Goal: Task Accomplishment & Management: Manage account settings

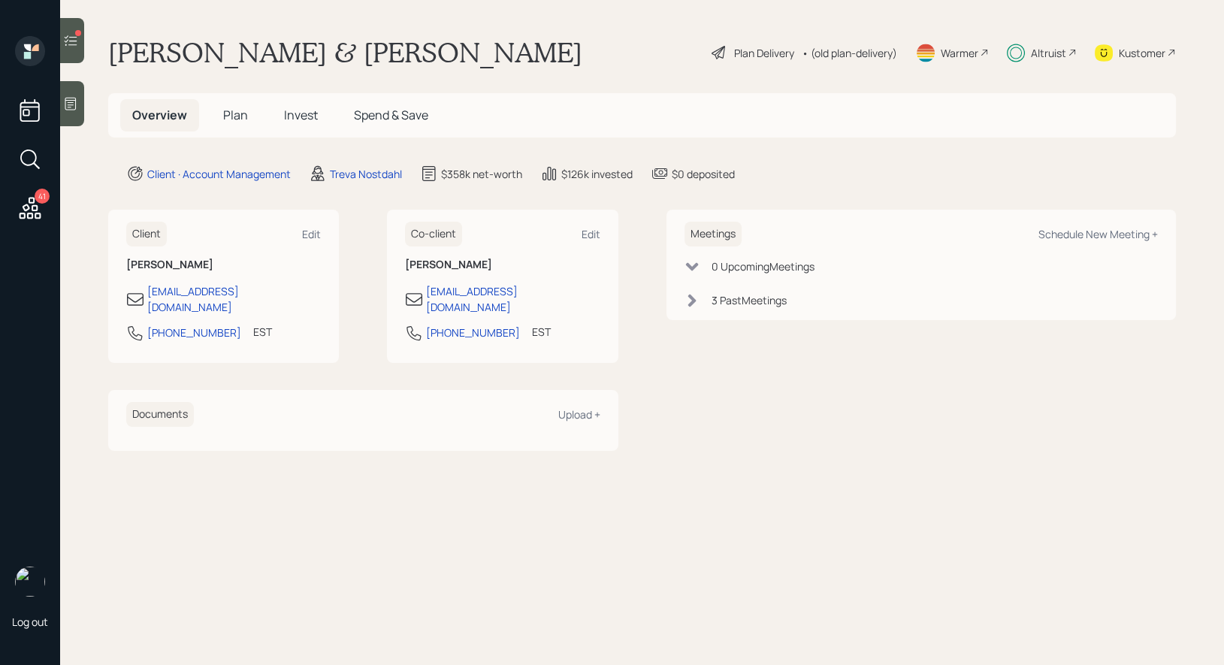
click at [296, 114] on span "Invest" at bounding box center [301, 115] width 34 height 17
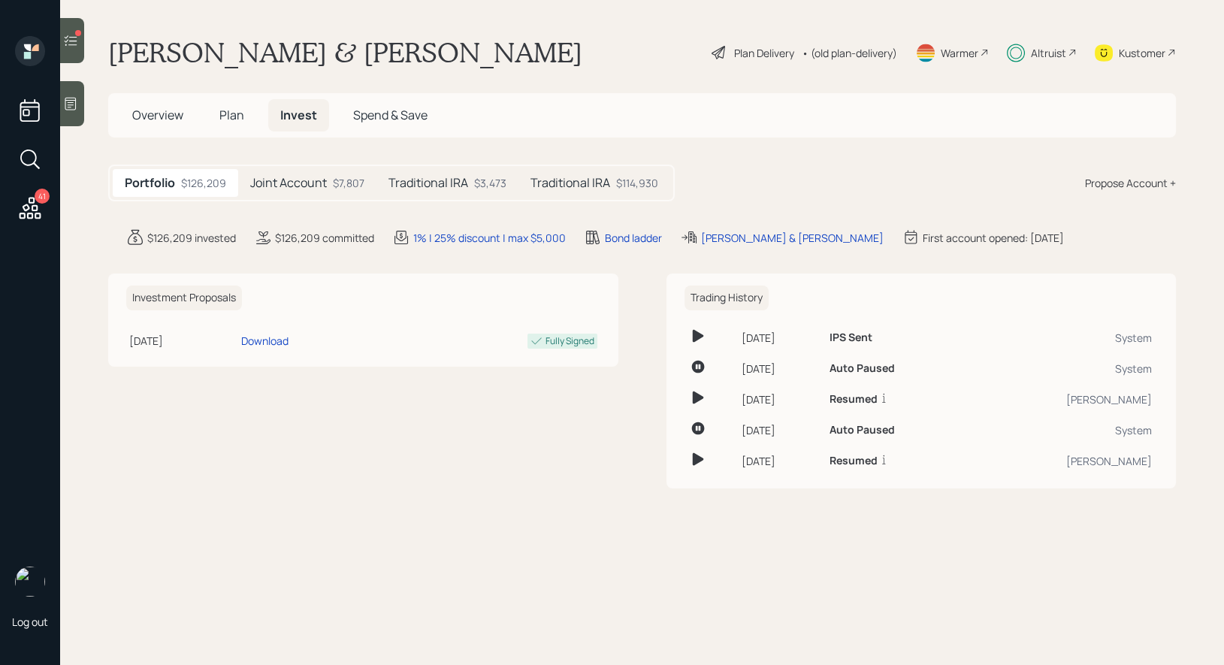
click at [74, 42] on icon at bounding box center [70, 40] width 15 height 15
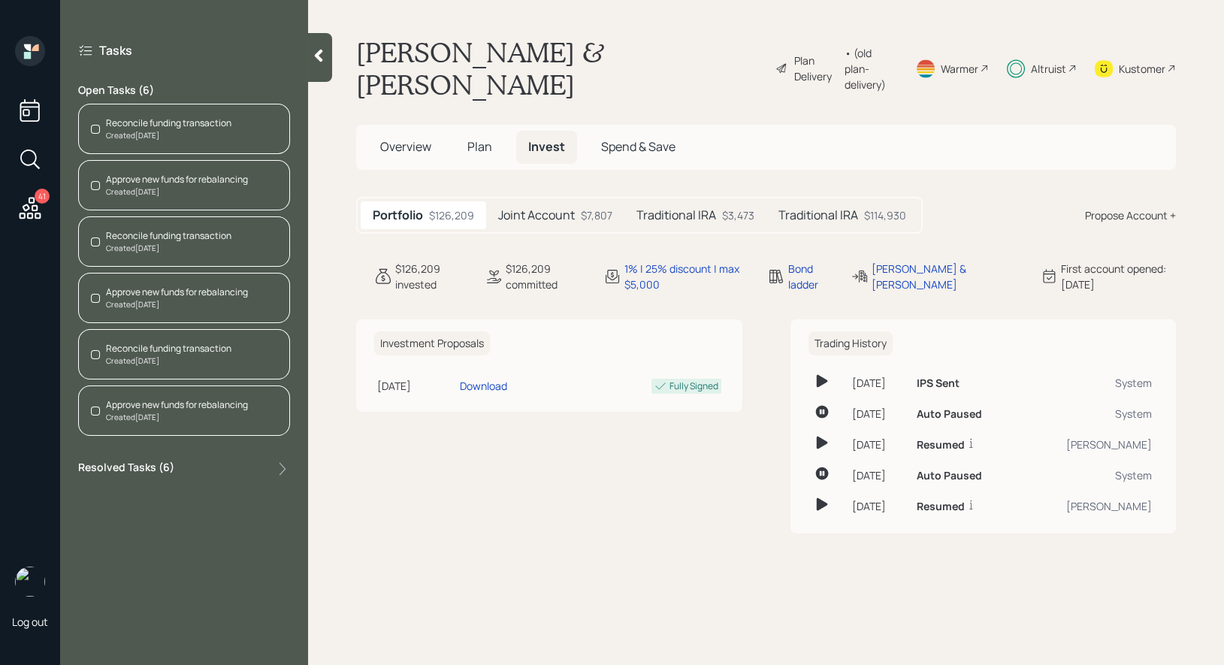
click at [187, 120] on div "Reconcile funding transaction" at bounding box center [168, 123] width 125 height 14
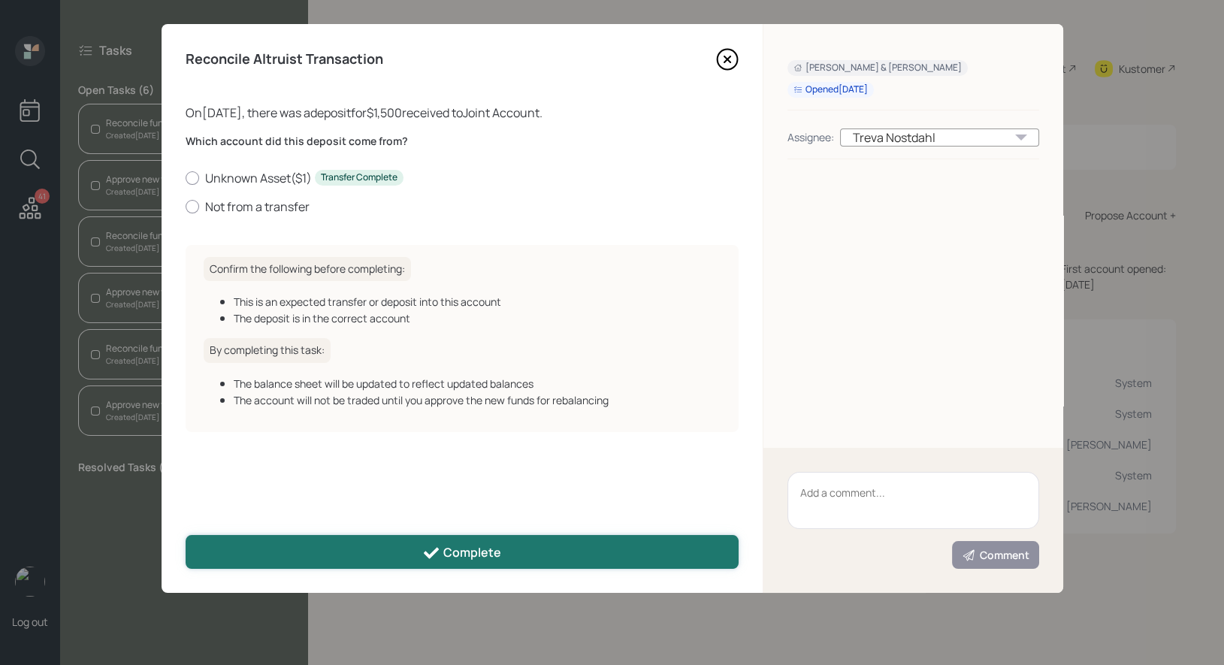
click at [346, 546] on button "Complete" at bounding box center [462, 552] width 553 height 34
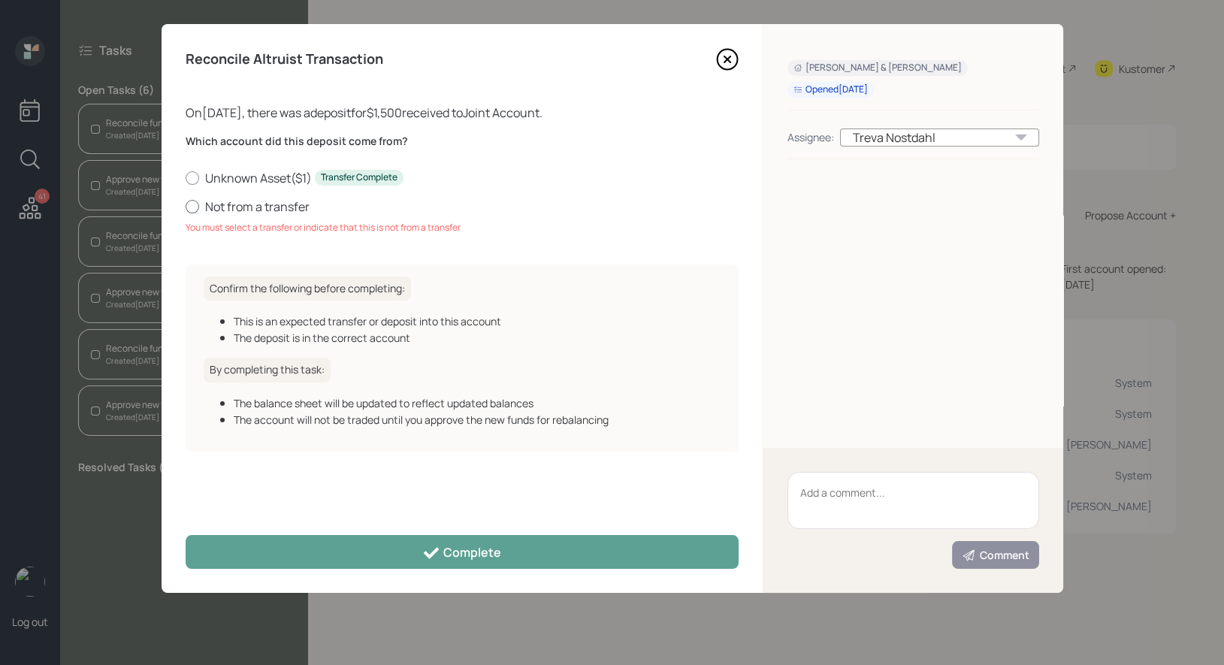
click at [195, 210] on div at bounding box center [193, 207] width 14 height 14
click at [186, 207] on input "Not from a transfer" at bounding box center [185, 206] width 1 height 1
radio input "true"
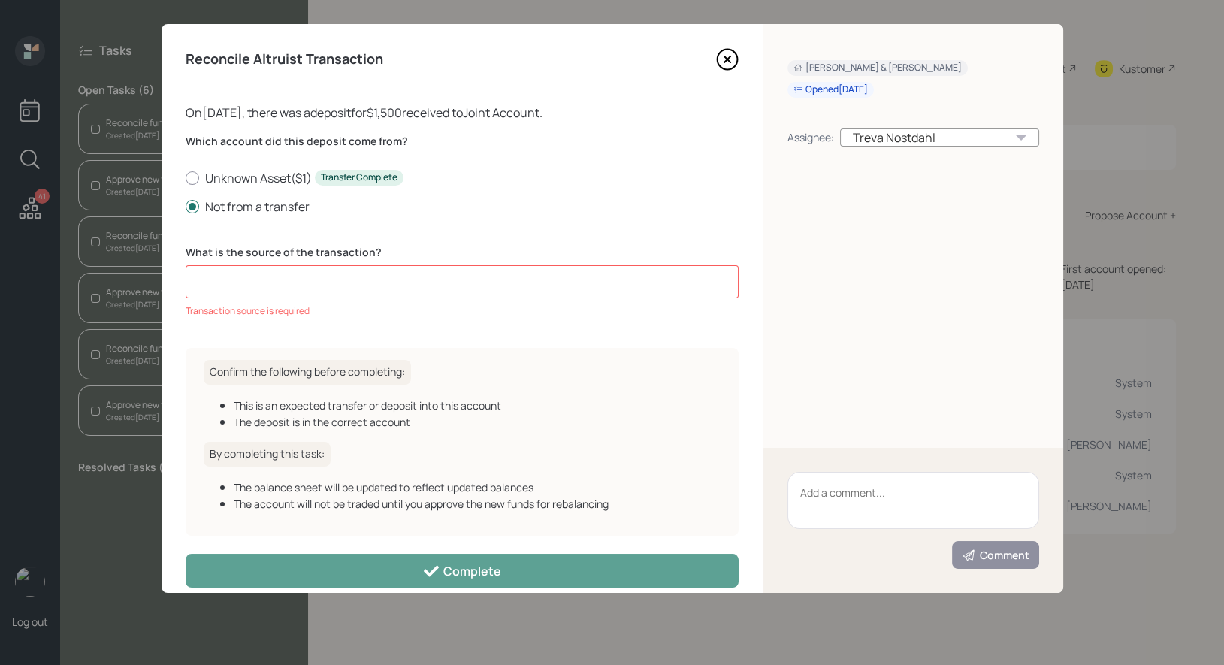
click at [236, 277] on input at bounding box center [462, 281] width 553 height 33
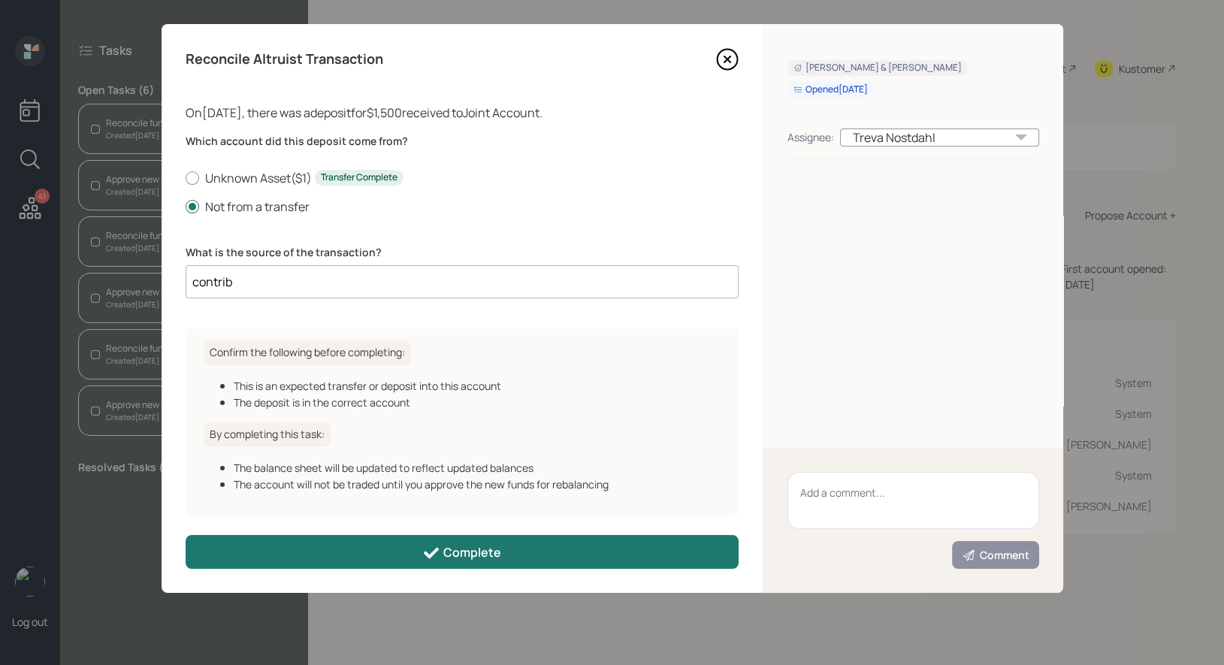
type input "contrib"
click at [346, 554] on button "Complete" at bounding box center [462, 552] width 553 height 34
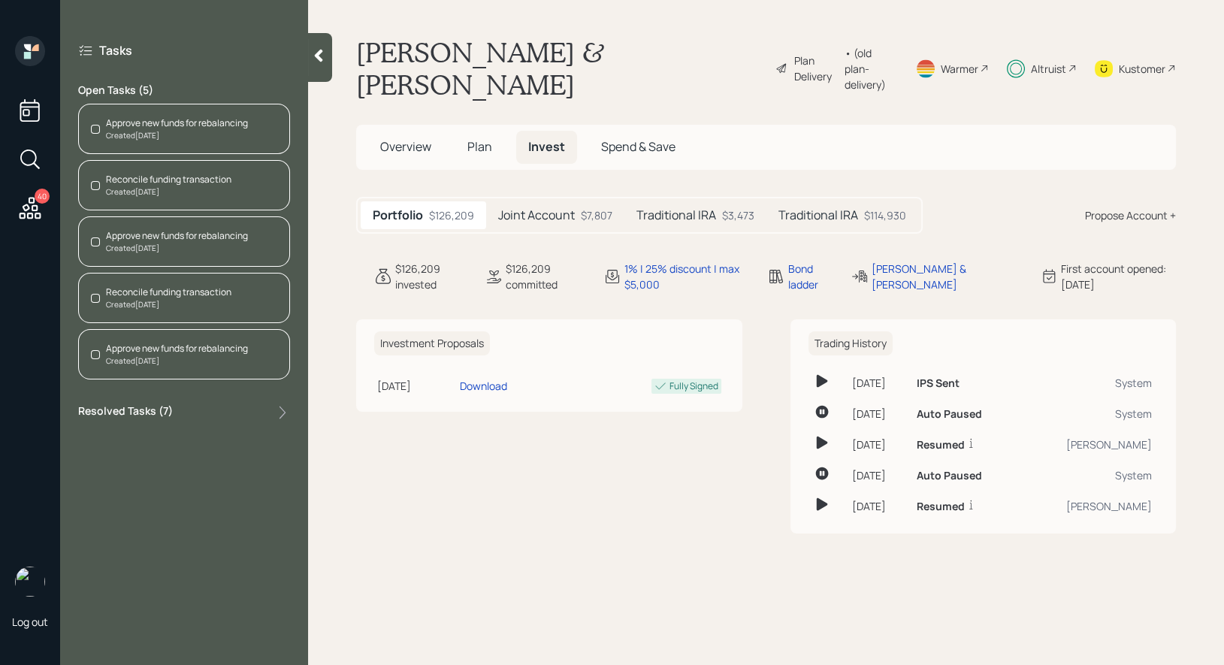
click at [174, 134] on div "Created Today" at bounding box center [177, 135] width 142 height 11
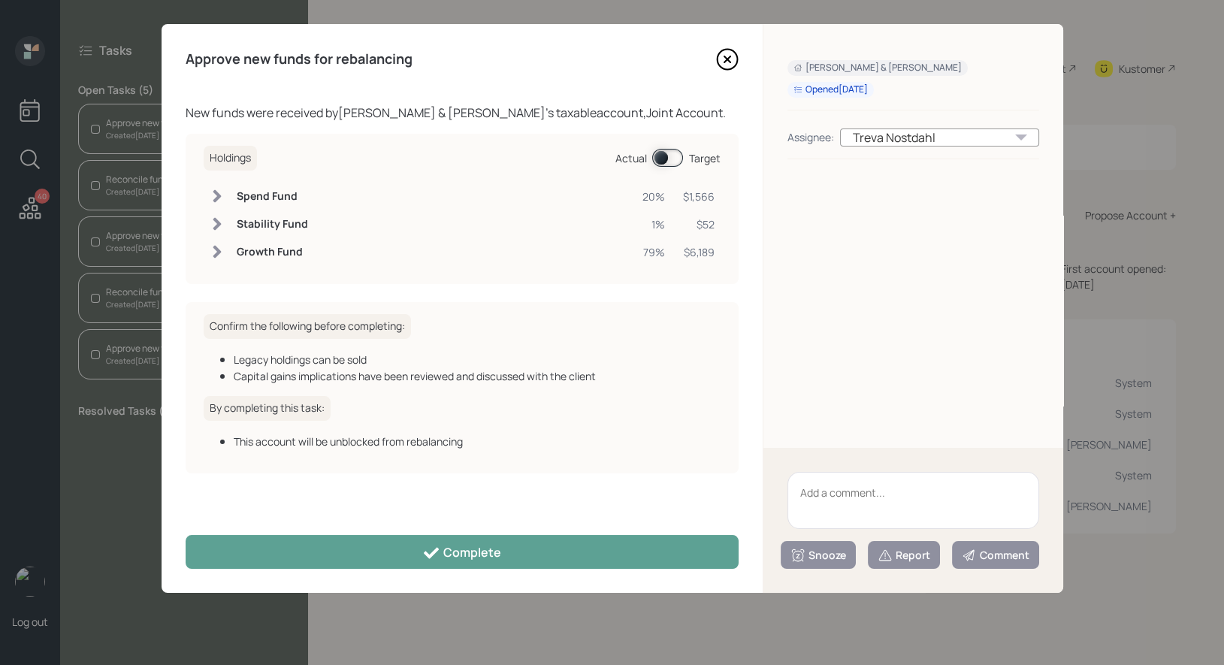
click at [661, 154] on span at bounding box center [667, 158] width 31 height 18
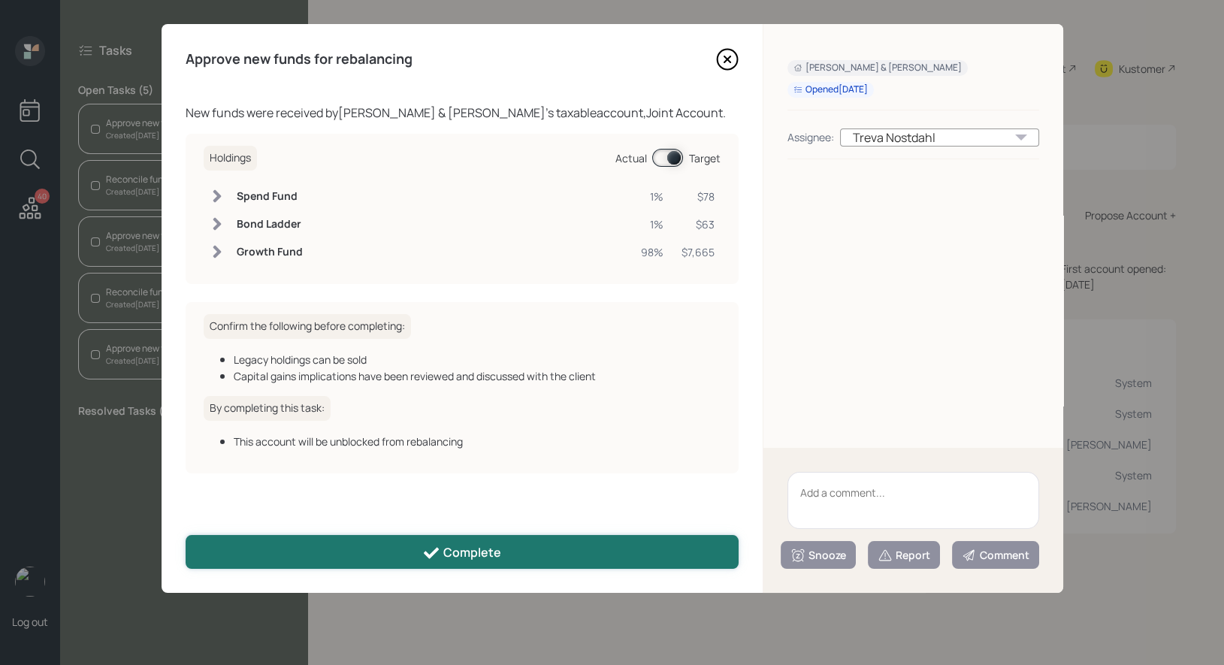
click at [460, 546] on div "Complete" at bounding box center [461, 553] width 79 height 18
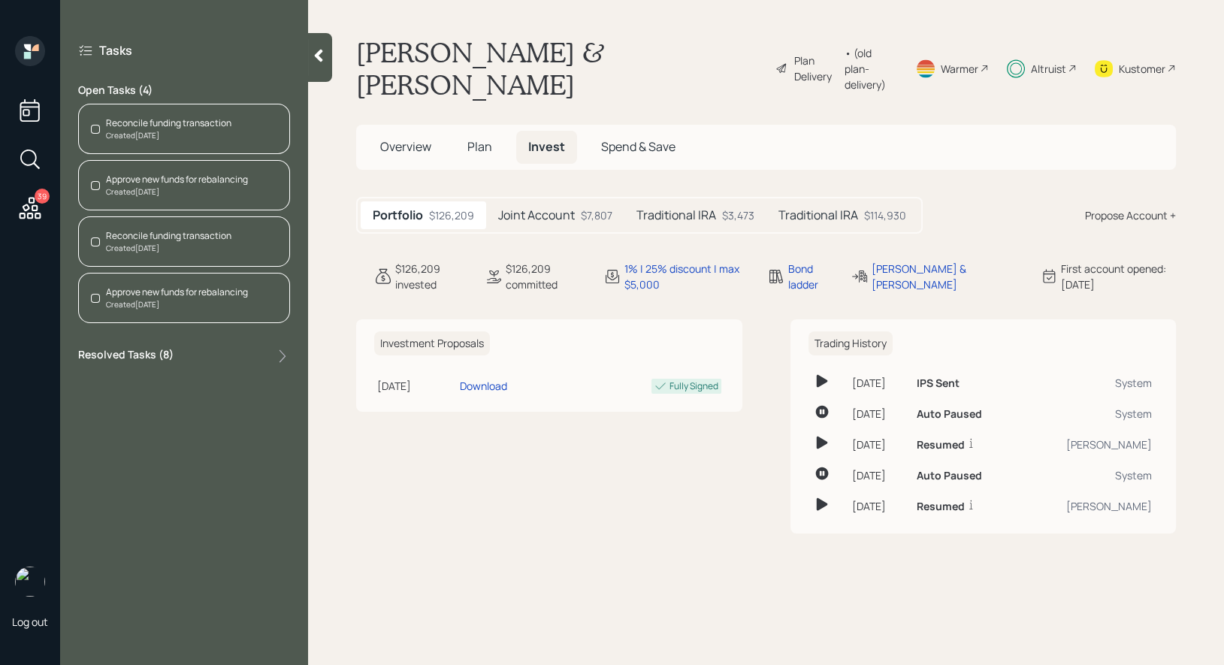
click at [149, 125] on div "Reconcile funding transaction" at bounding box center [168, 123] width 125 height 14
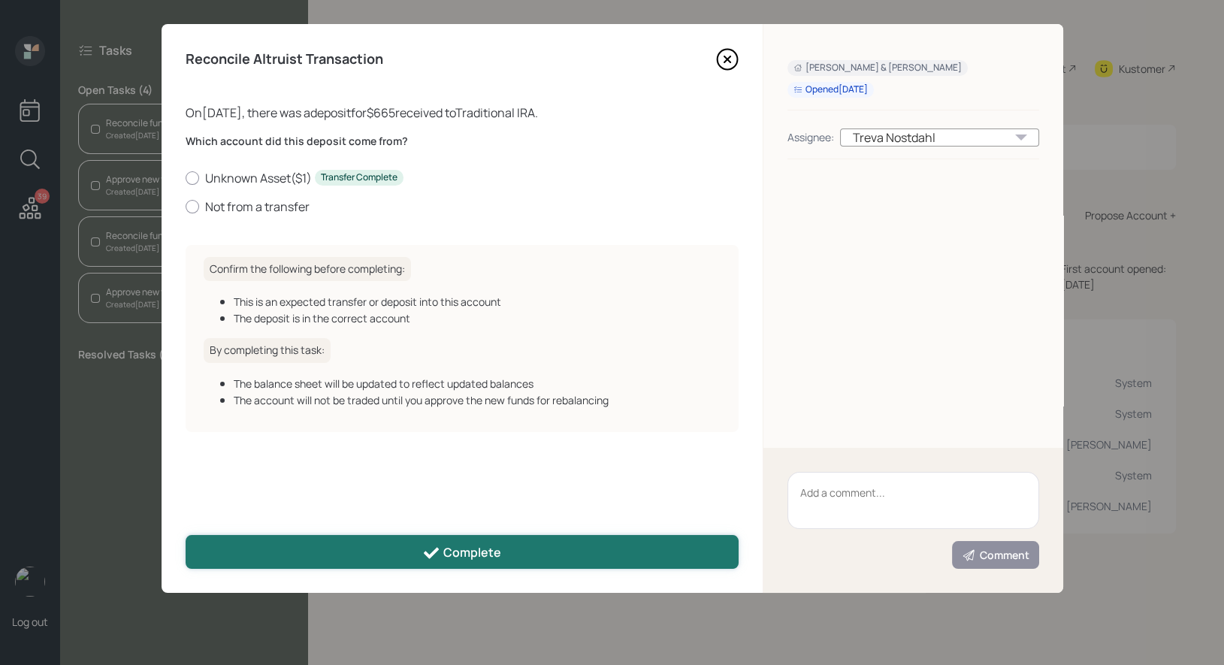
click at [409, 551] on button "Complete" at bounding box center [462, 552] width 553 height 34
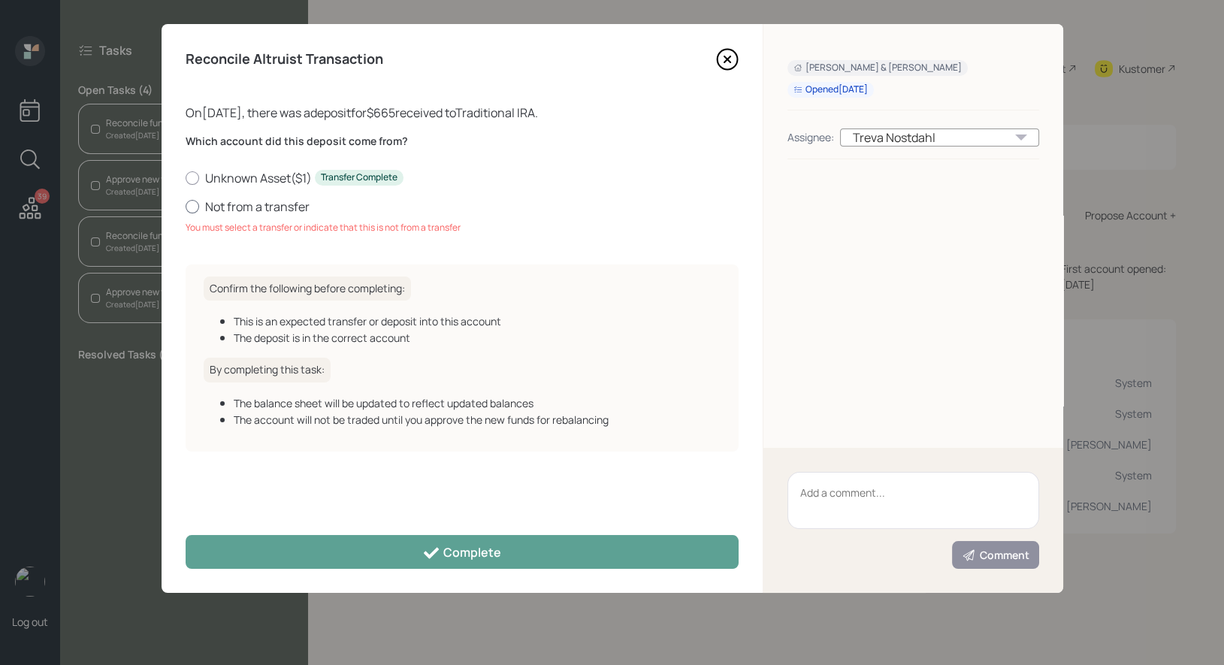
click at [194, 205] on div at bounding box center [193, 207] width 14 height 14
click at [186, 206] on input "Not from a transfer" at bounding box center [185, 206] width 1 height 1
radio input "true"
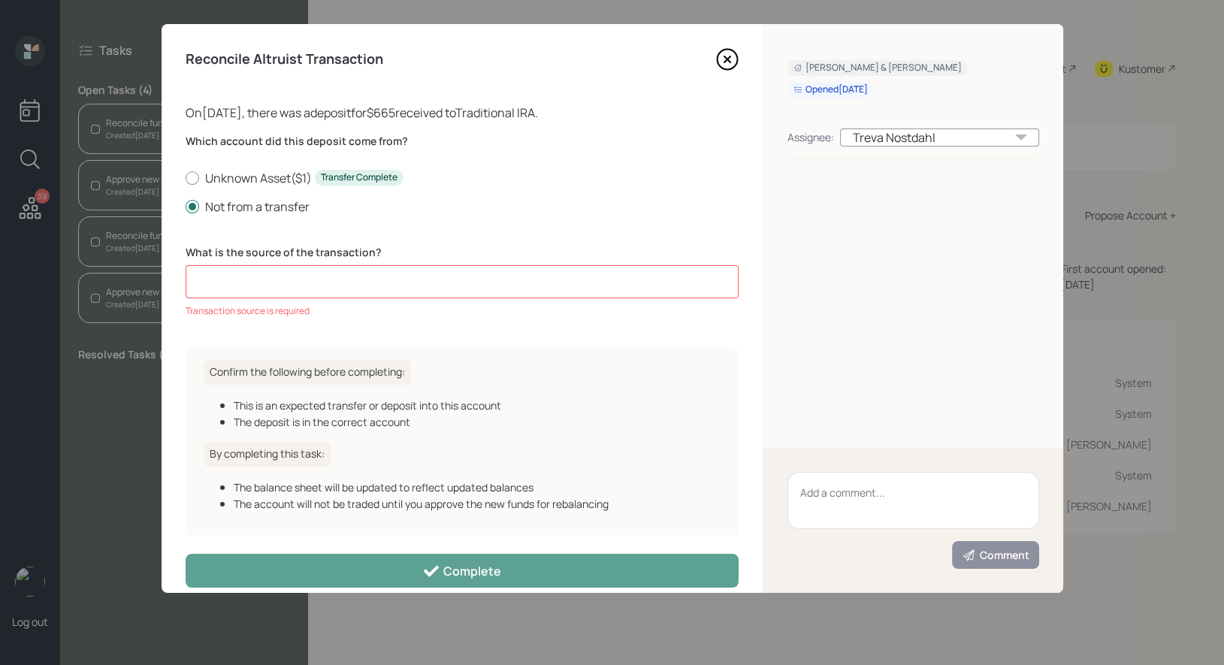
click at [246, 284] on input at bounding box center [462, 281] width 553 height 33
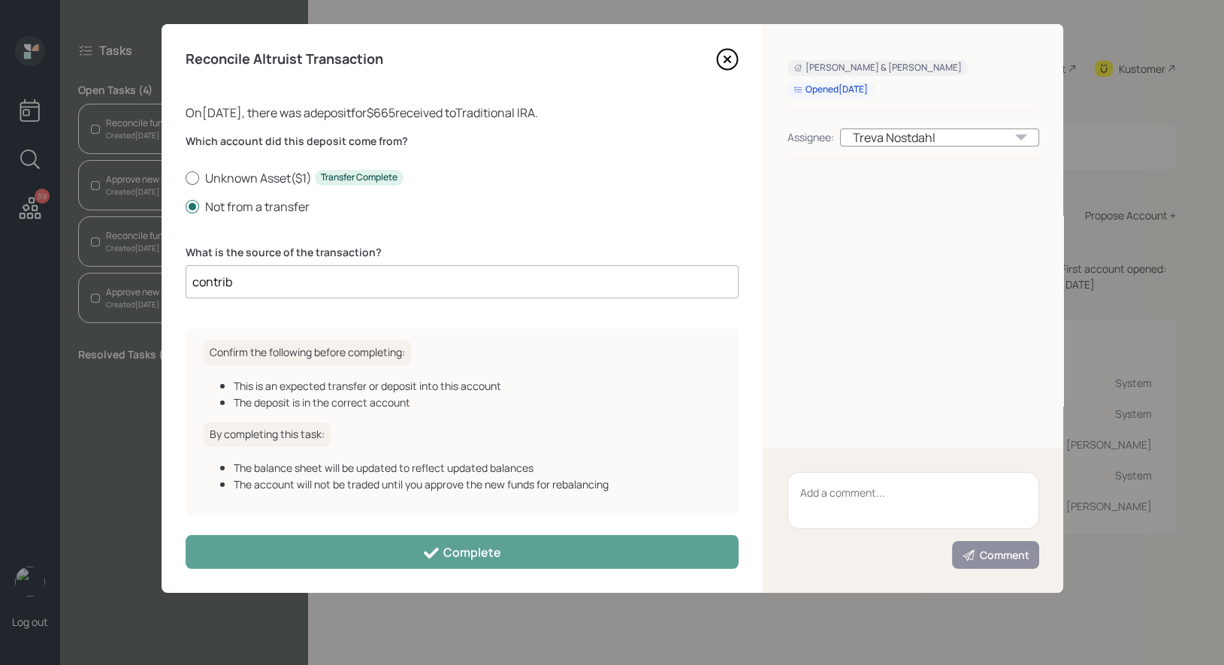
type input "contrib"
click at [190, 175] on div at bounding box center [193, 178] width 14 height 14
click at [186, 177] on input "Unknown Asset ( $1 ) Transfer Complete" at bounding box center [185, 177] width 1 height 1
radio input "true"
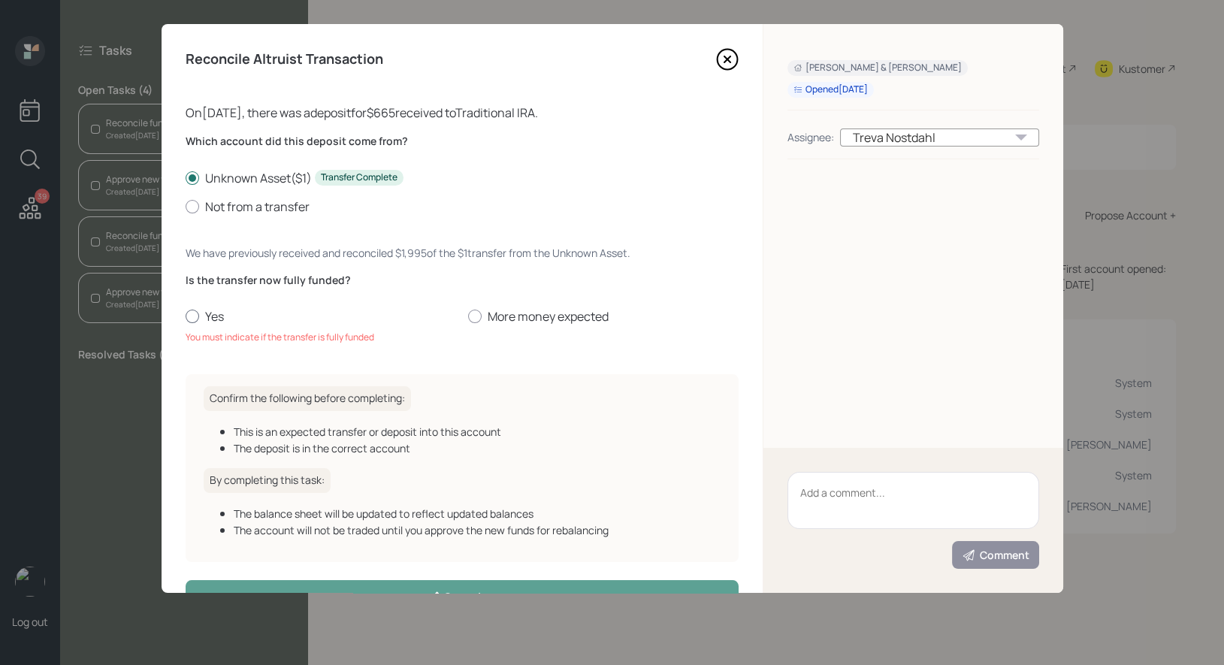
click at [192, 317] on div at bounding box center [193, 316] width 14 height 14
click at [186, 317] on input "Yes" at bounding box center [185, 316] width 1 height 1
radio input "true"
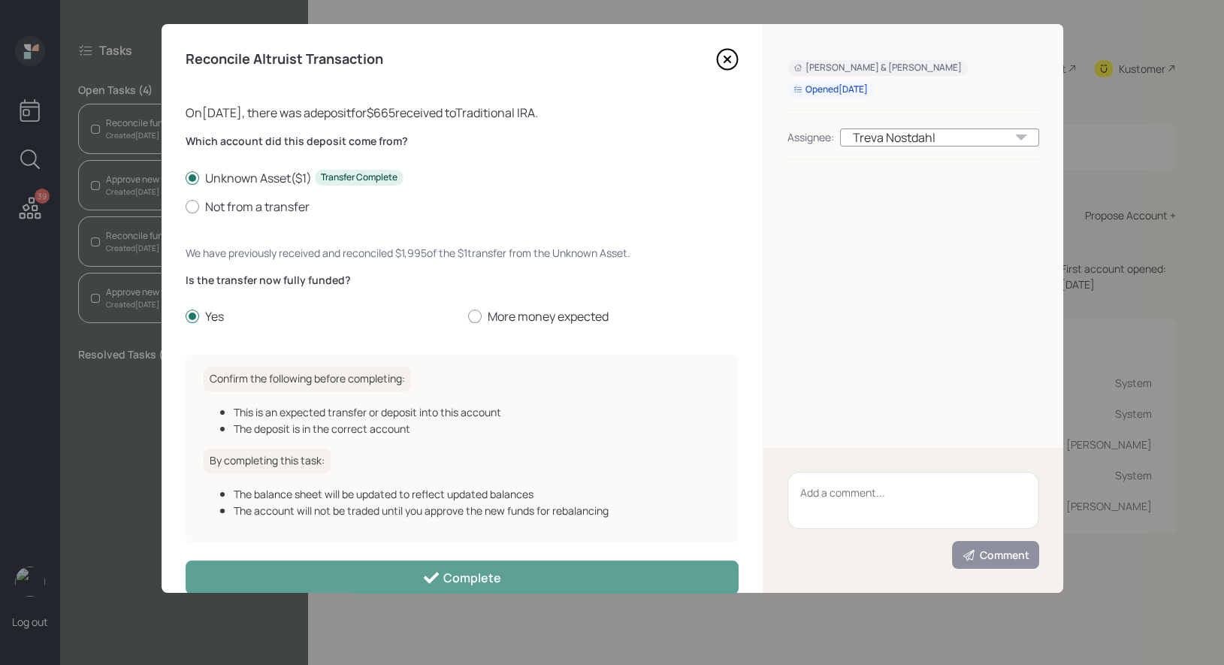
scroll to position [27, 0]
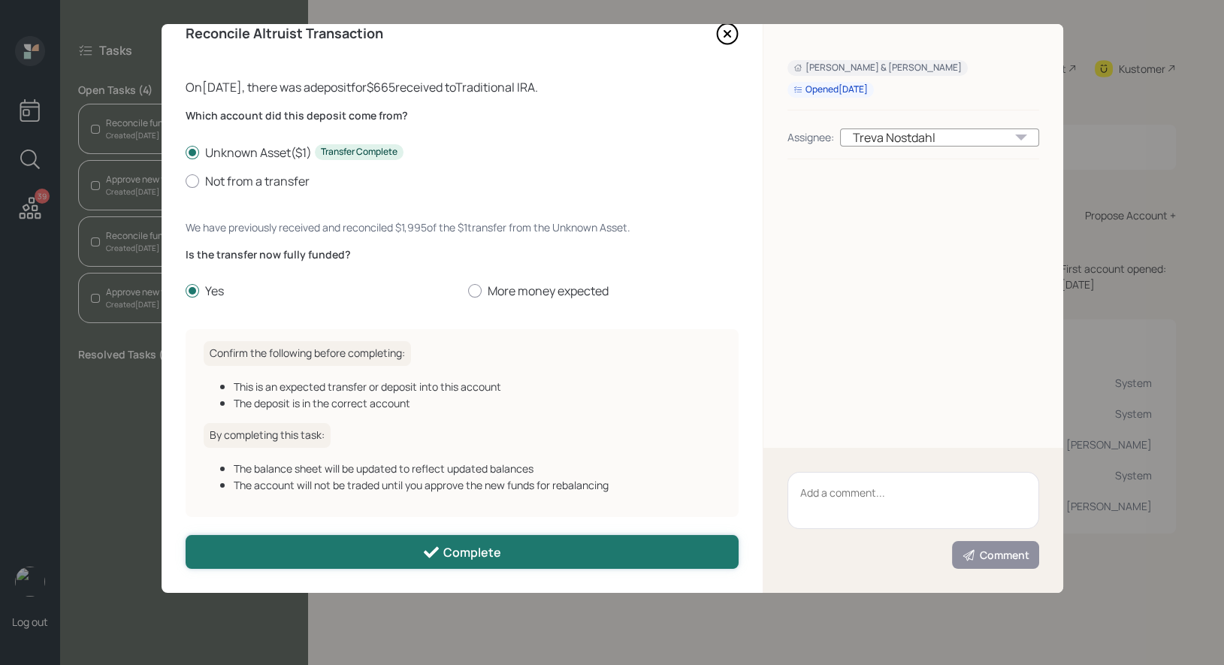
click at [301, 556] on button "Complete" at bounding box center [462, 552] width 553 height 34
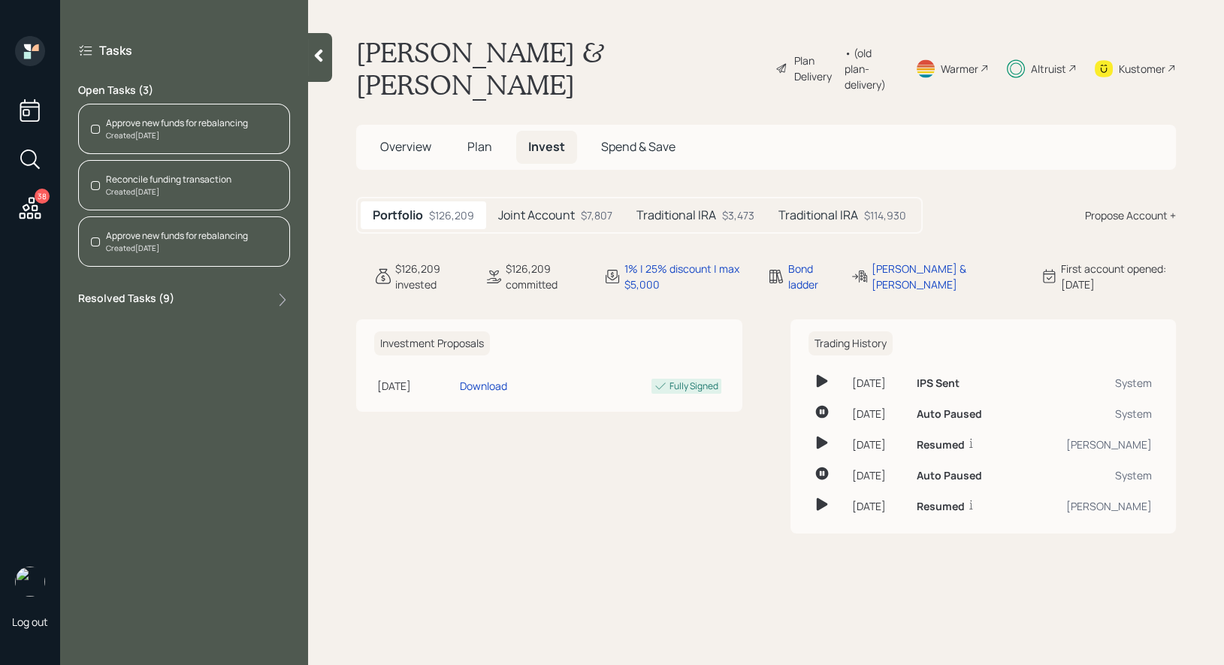
click at [134, 114] on div "Approve new funds for rebalancing Created Today" at bounding box center [184, 129] width 212 height 50
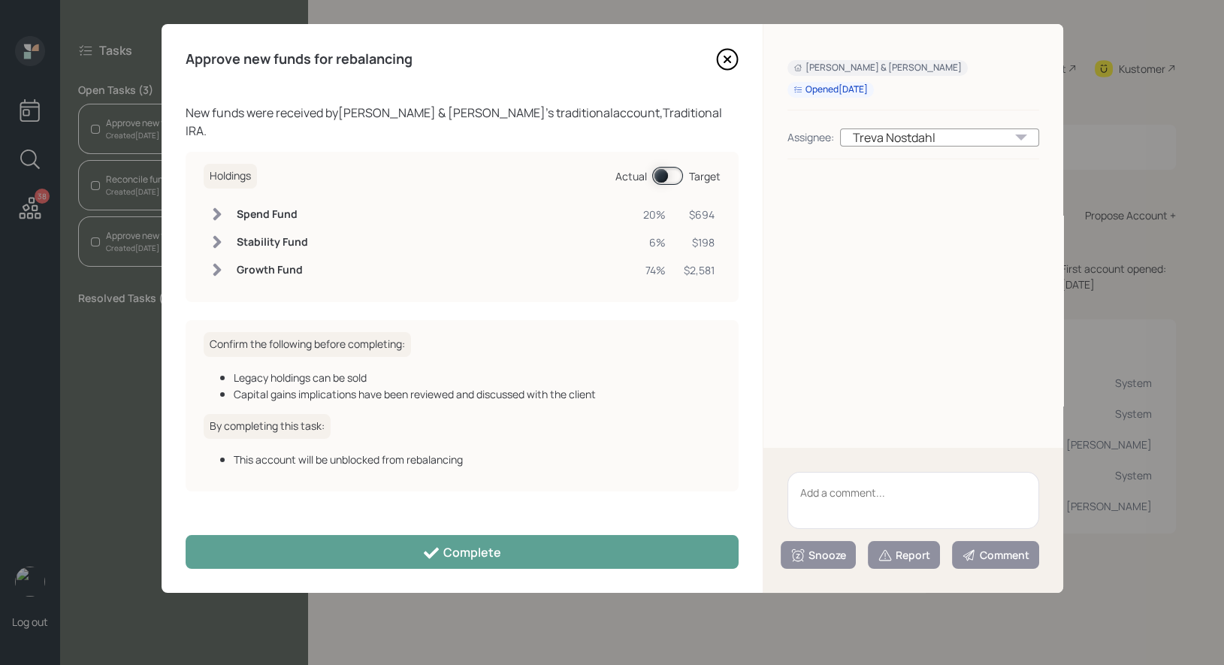
click at [659, 167] on span at bounding box center [667, 176] width 31 height 18
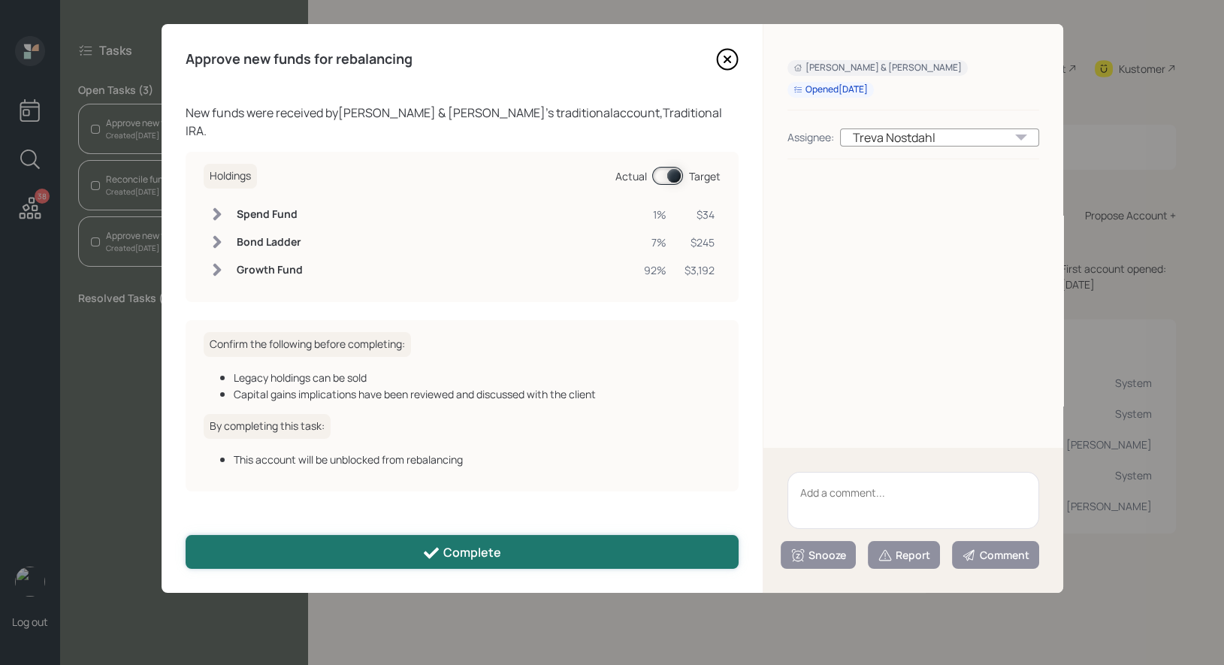
click at [528, 545] on button "Complete" at bounding box center [462, 552] width 553 height 34
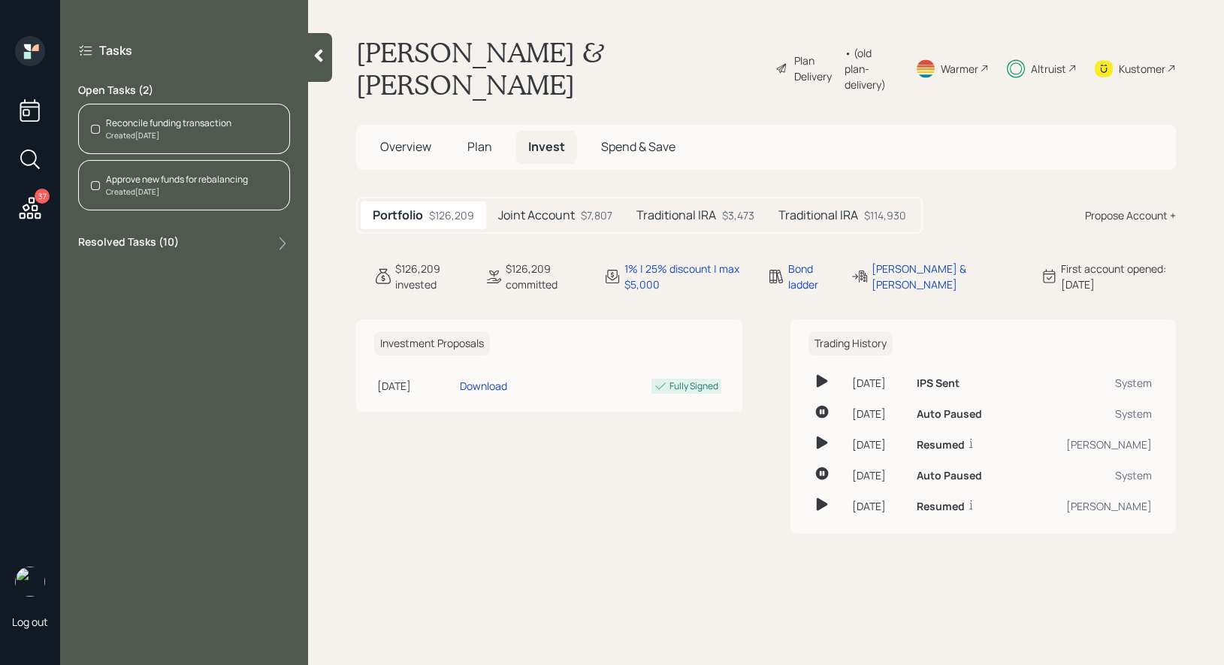
click at [166, 126] on div "Reconcile funding transaction" at bounding box center [168, 123] width 125 height 14
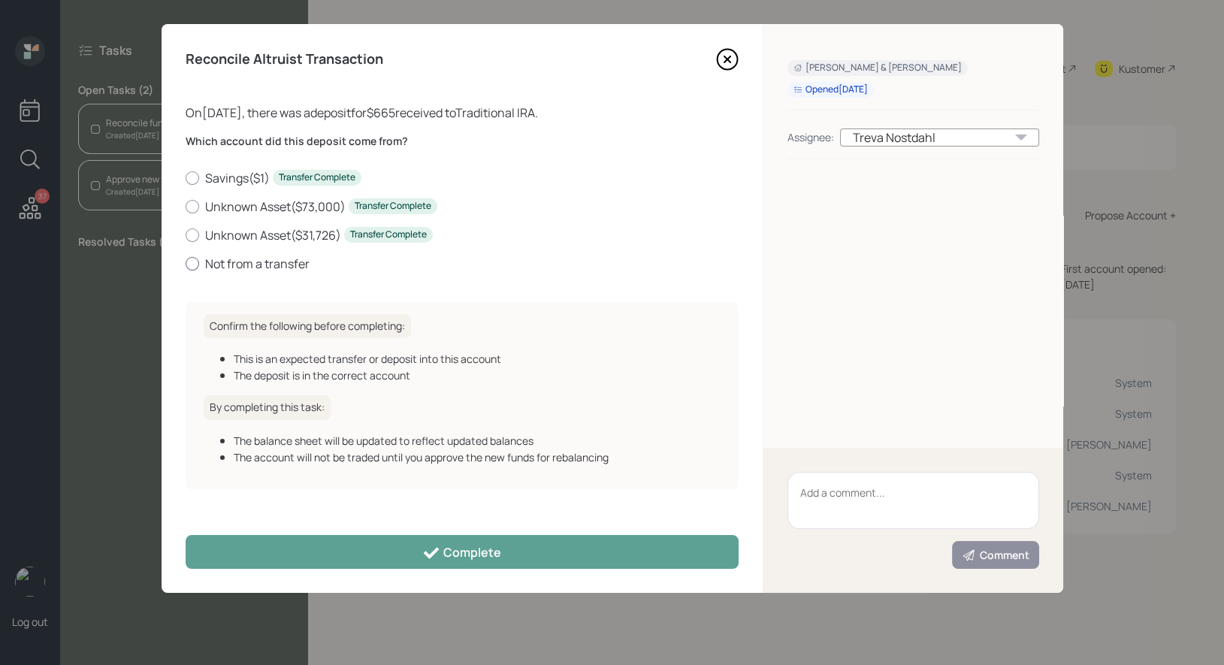
click at [190, 266] on div at bounding box center [193, 264] width 14 height 14
click at [186, 264] on input "Not from a transfer" at bounding box center [185, 263] width 1 height 1
radio input "true"
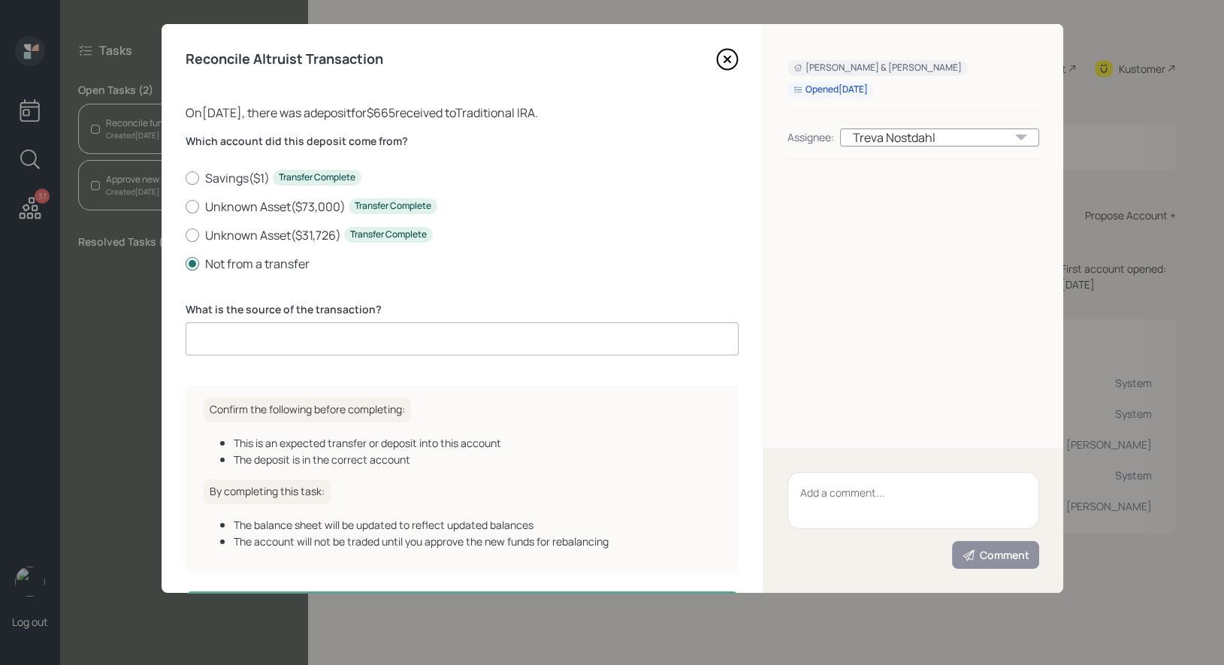
click at [282, 340] on input at bounding box center [462, 338] width 553 height 33
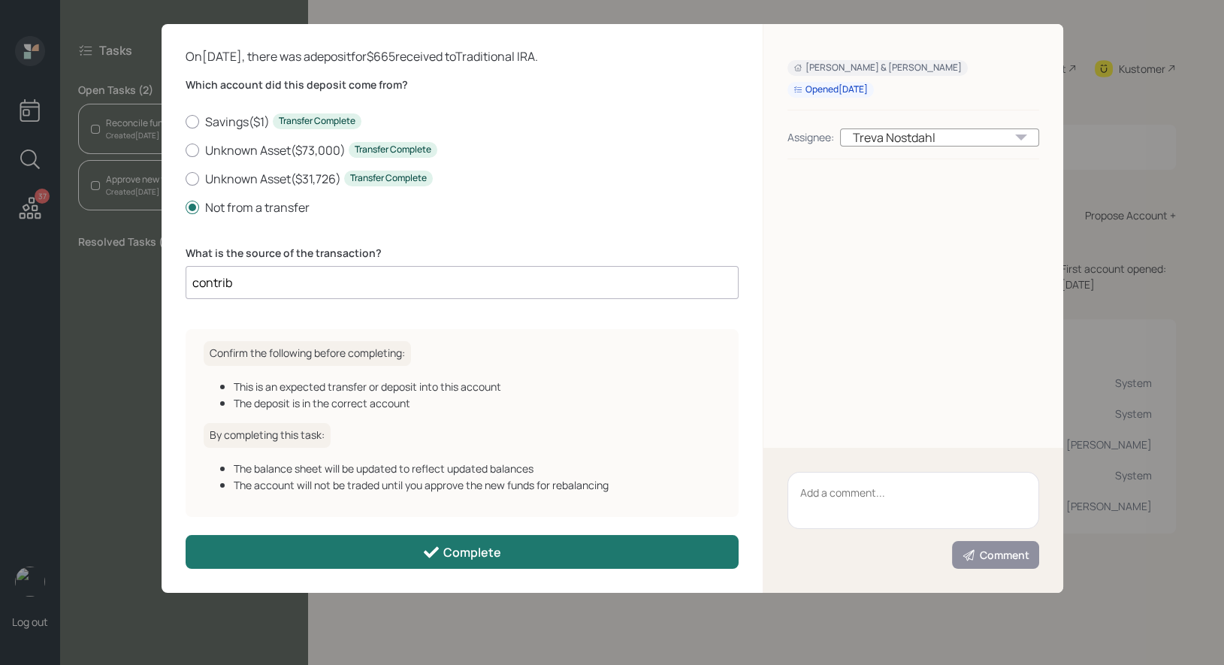
type input "contrib"
click at [423, 547] on icon at bounding box center [431, 552] width 18 height 18
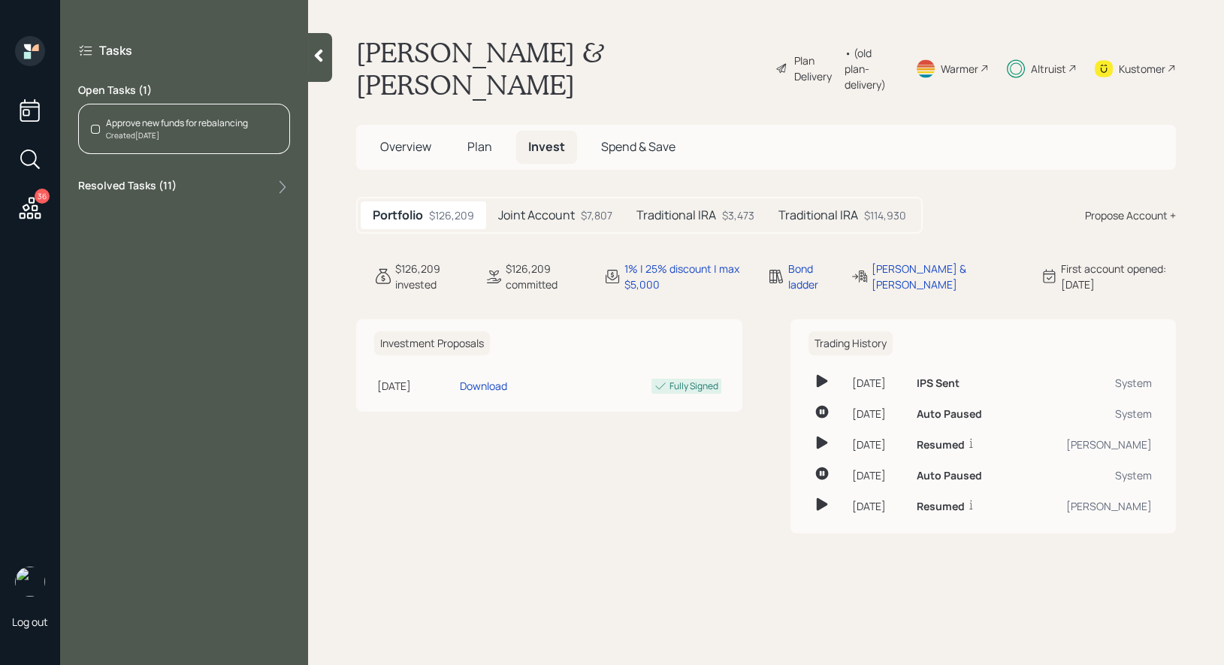
click at [165, 128] on div "Approve new funds for rebalancing" at bounding box center [177, 123] width 142 height 14
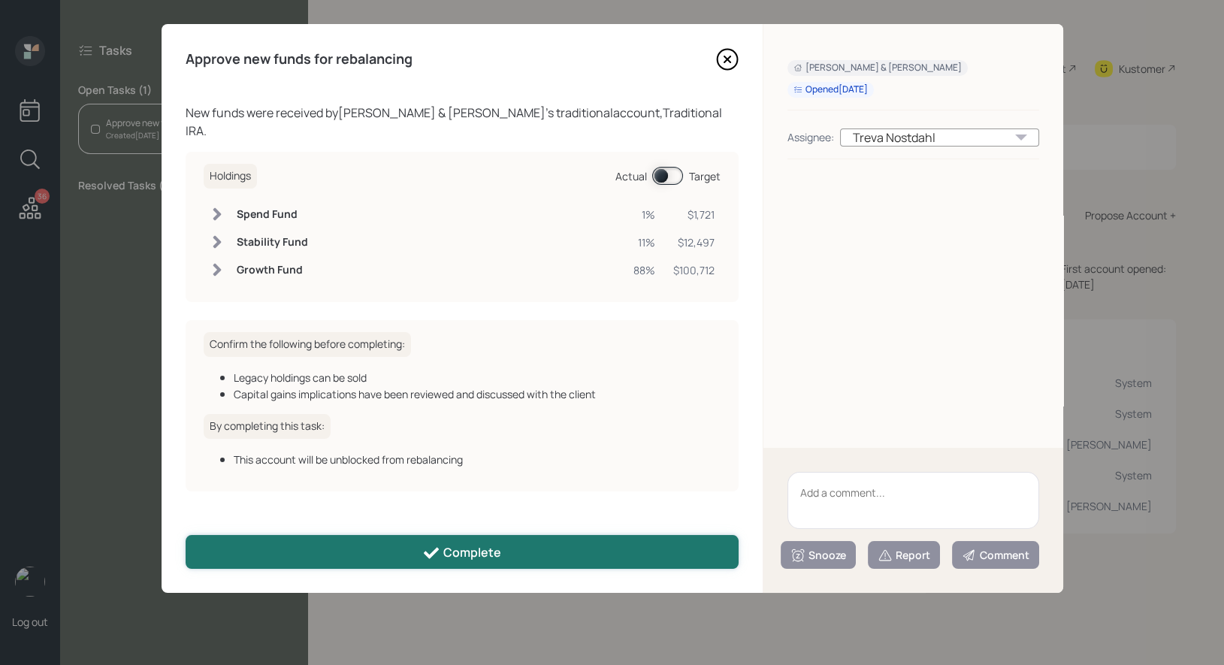
click at [466, 554] on div "Complete" at bounding box center [461, 553] width 79 height 18
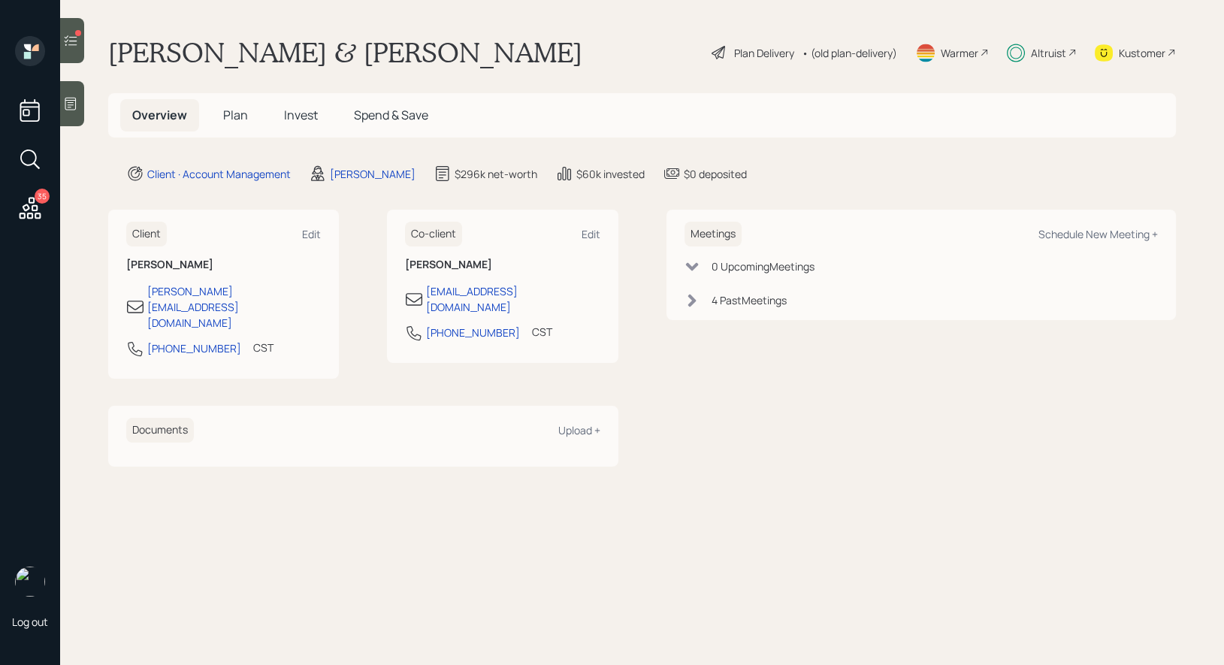
click at [77, 41] on icon at bounding box center [70, 40] width 15 height 15
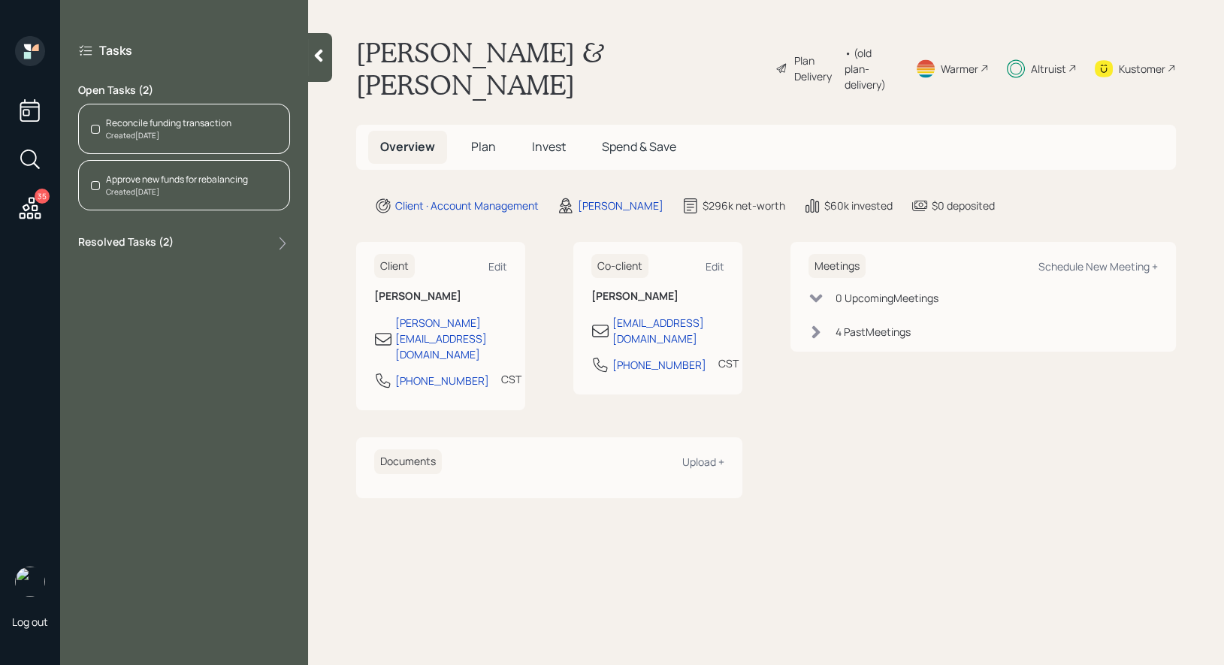
click at [180, 122] on div "Reconcile funding transaction" at bounding box center [168, 123] width 125 height 14
